Goal: Information Seeking & Learning: Find specific fact

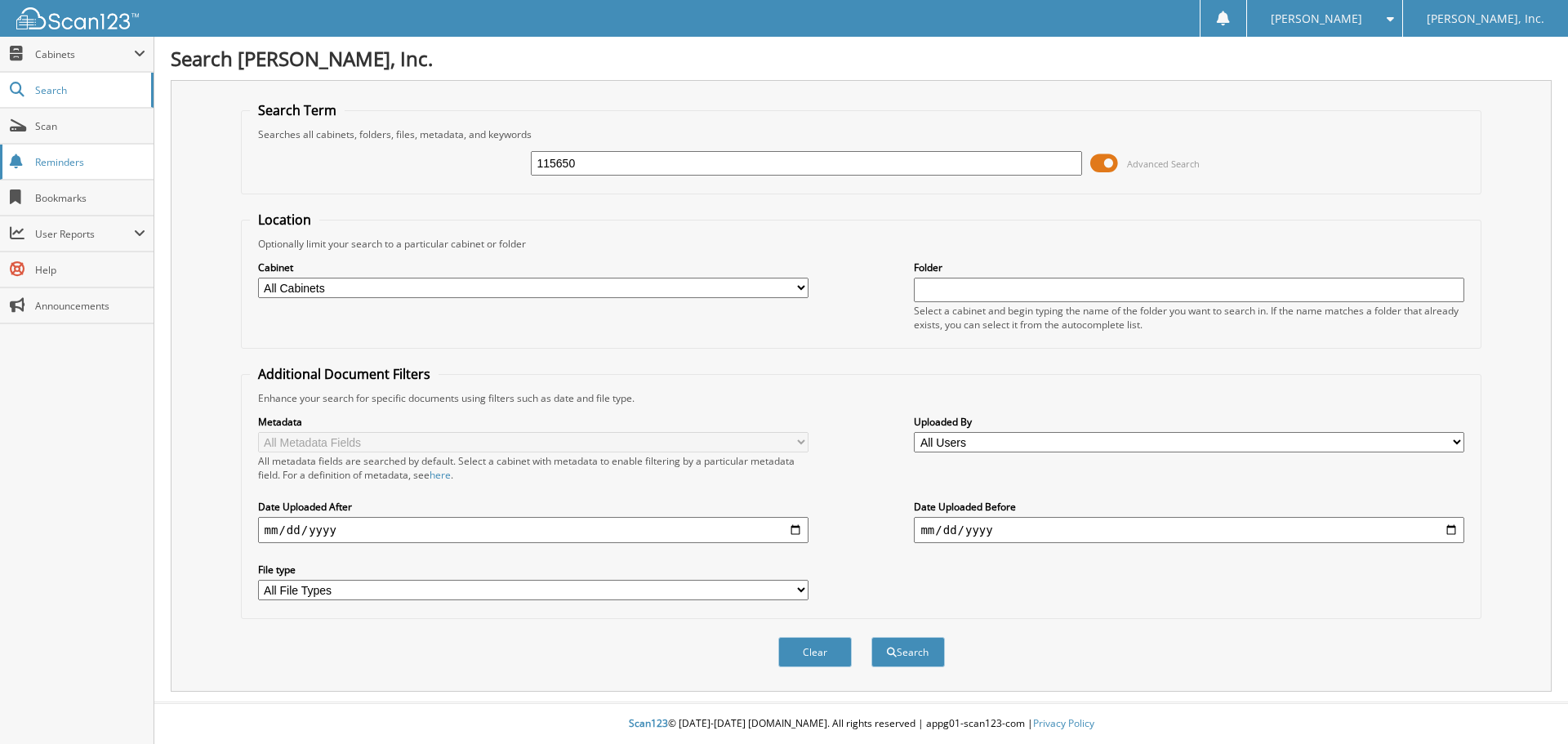
type input "115650"
click at [871, 637] on button "Search" at bounding box center [908, 652] width 74 height 30
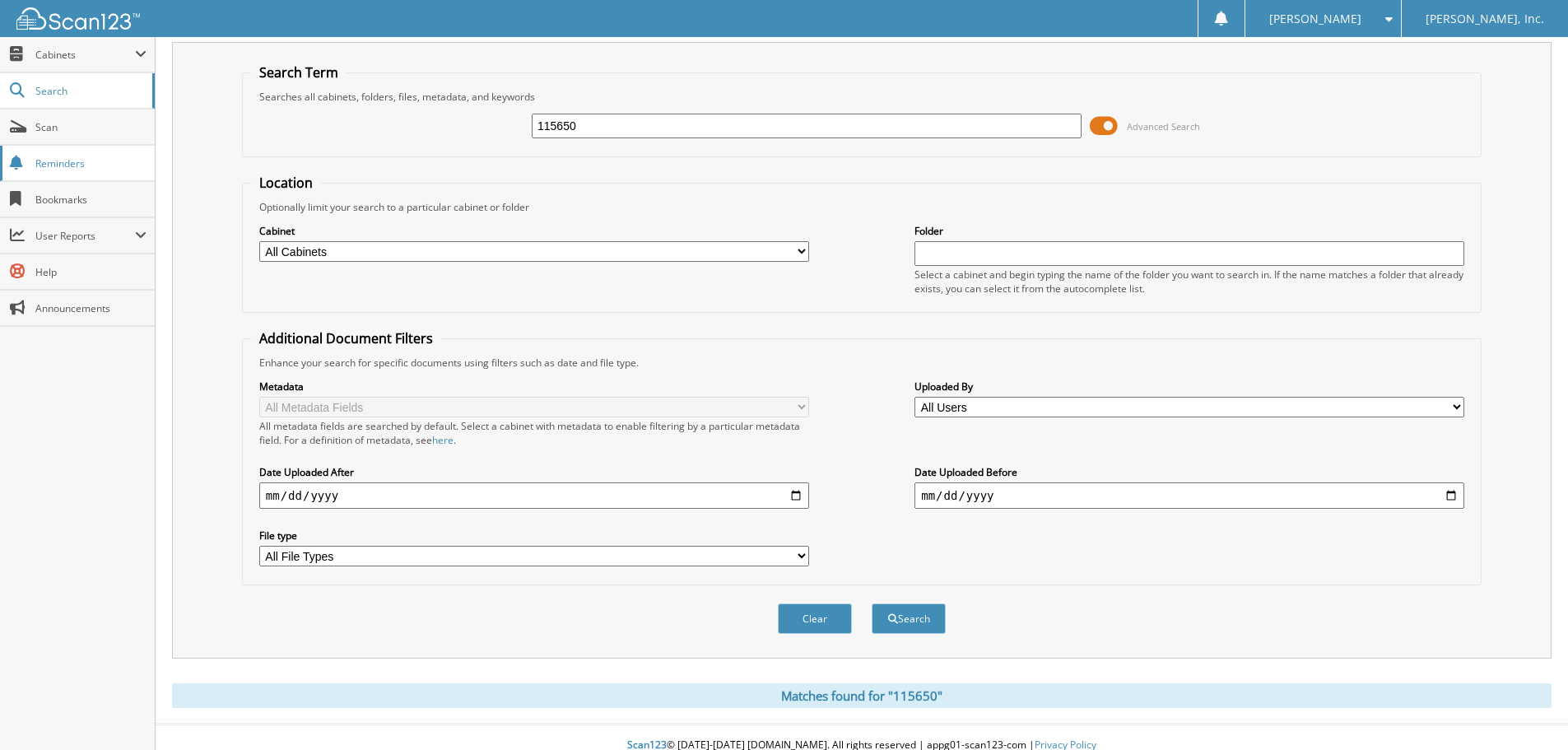
scroll to position [55, 0]
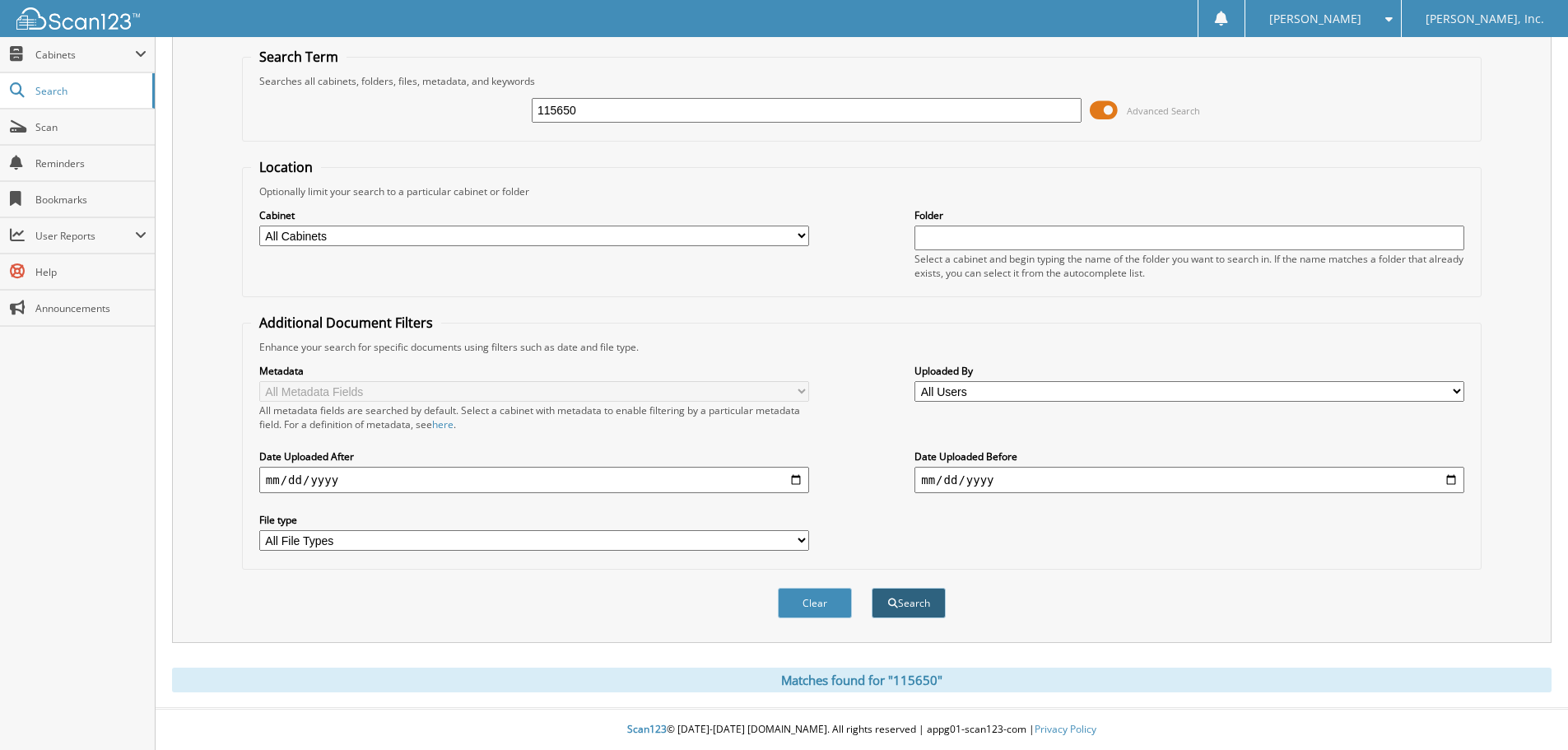
click at [900, 598] on button "Search" at bounding box center [909, 602] width 74 height 30
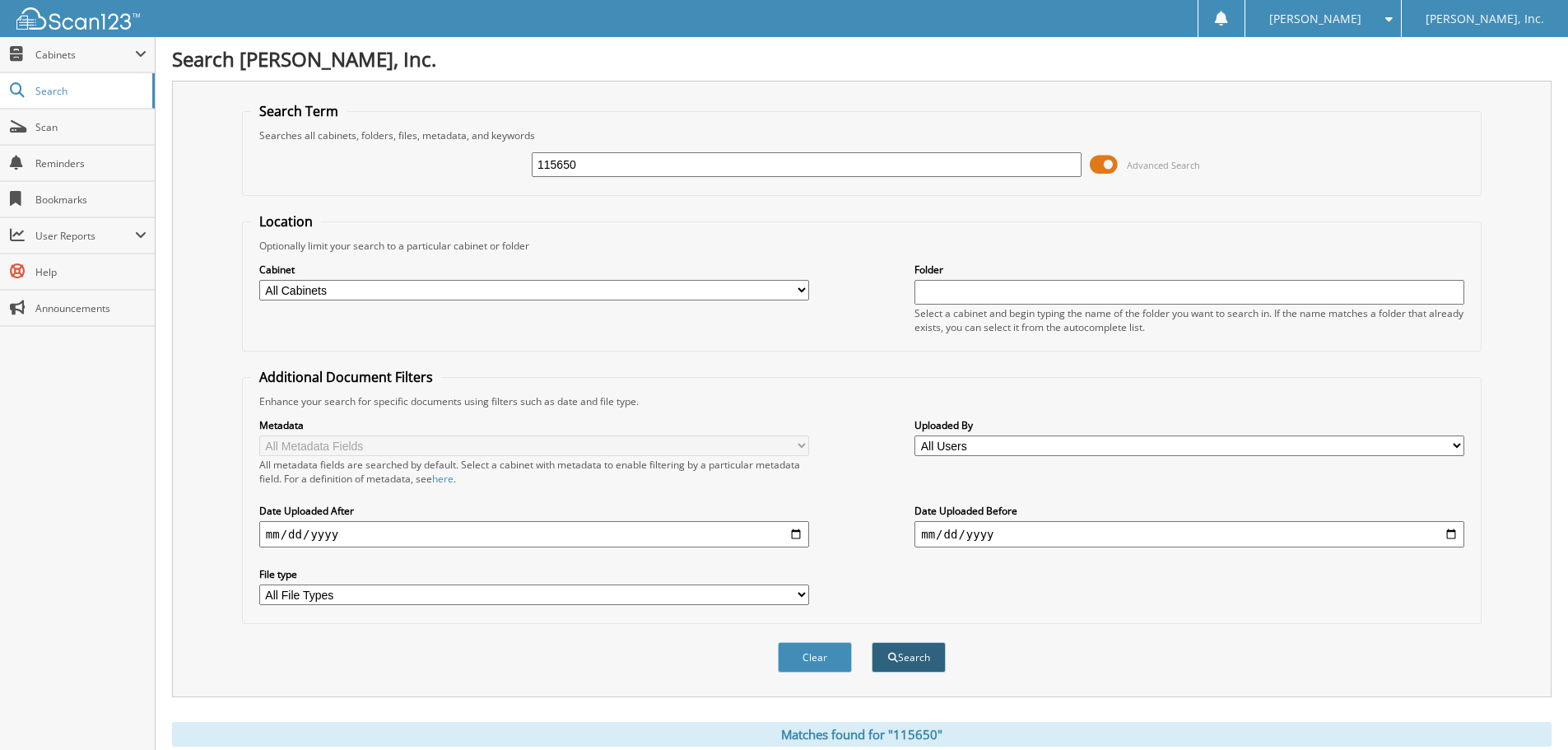
click at [908, 657] on button "Search" at bounding box center [909, 657] width 74 height 30
